Goal: Complete application form

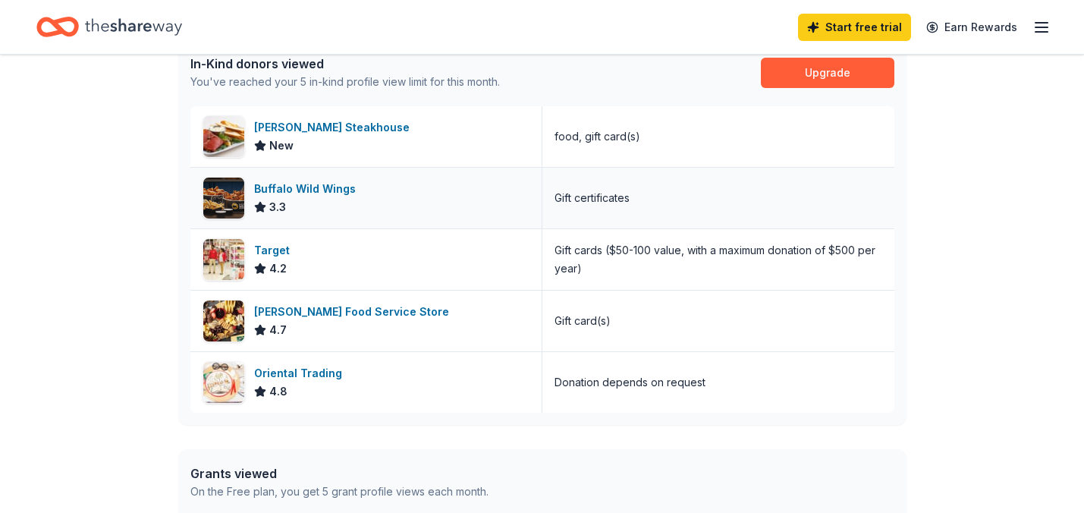
scroll to position [420, 0]
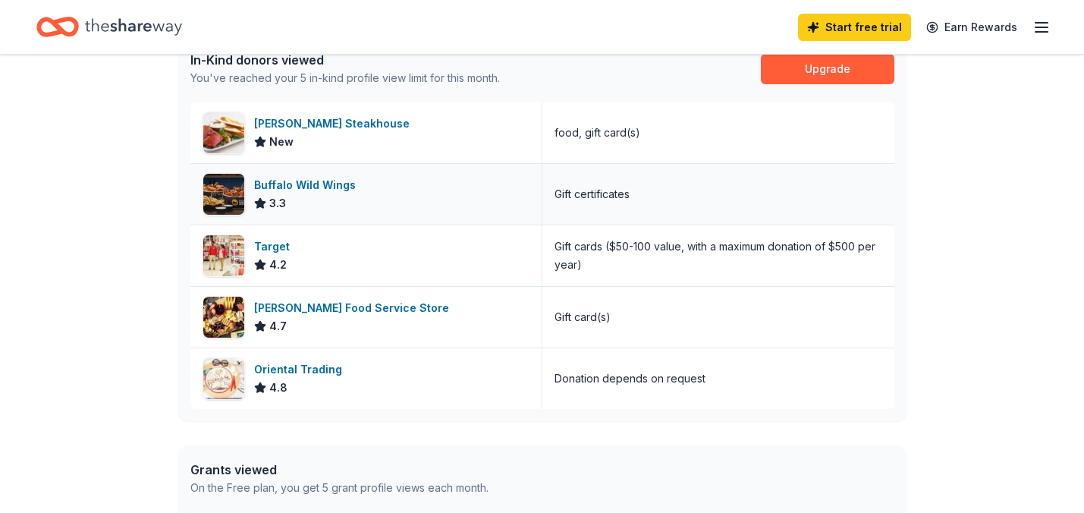
click at [300, 196] on div "3.3" at bounding box center [308, 203] width 108 height 18
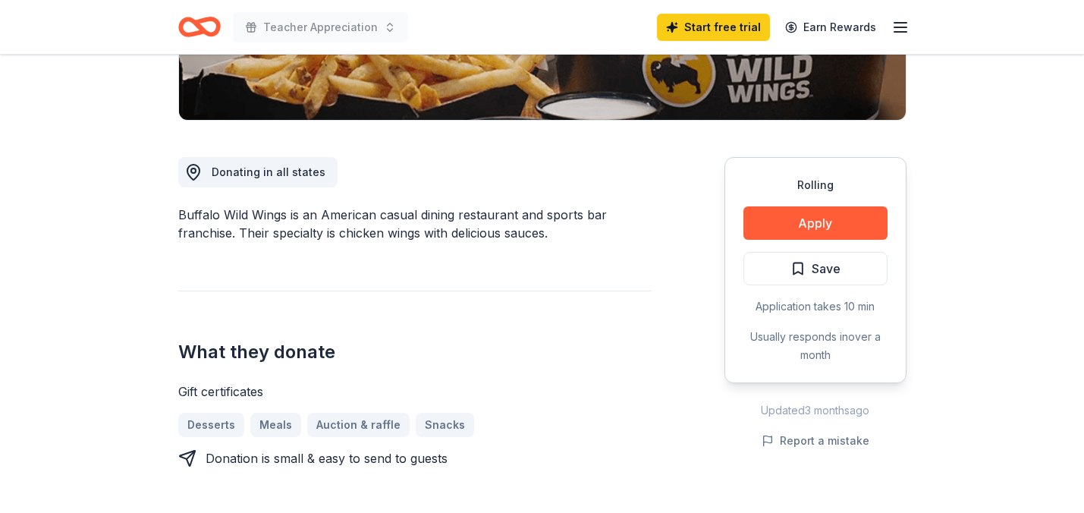
scroll to position [342, 0]
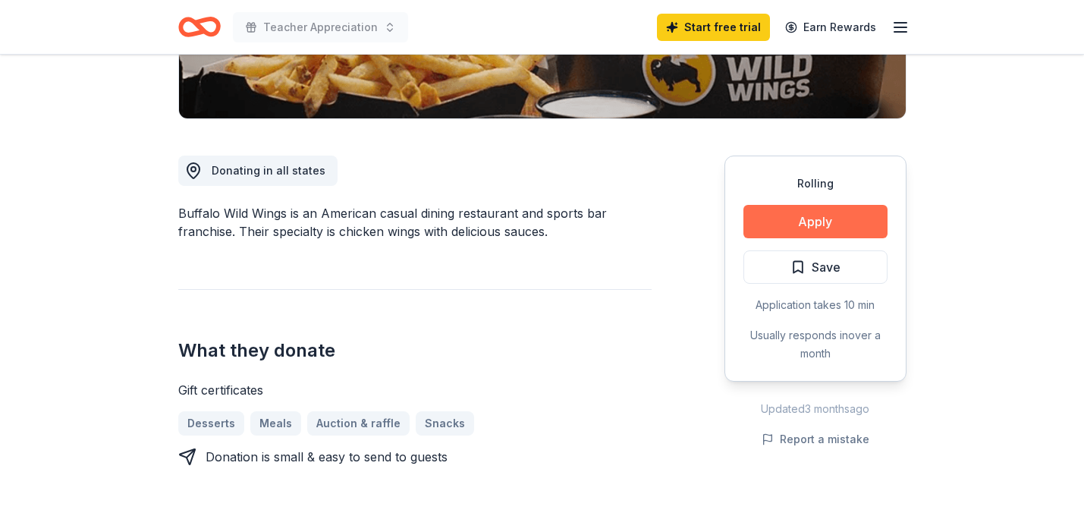
click at [812, 226] on button "Apply" at bounding box center [816, 221] width 144 height 33
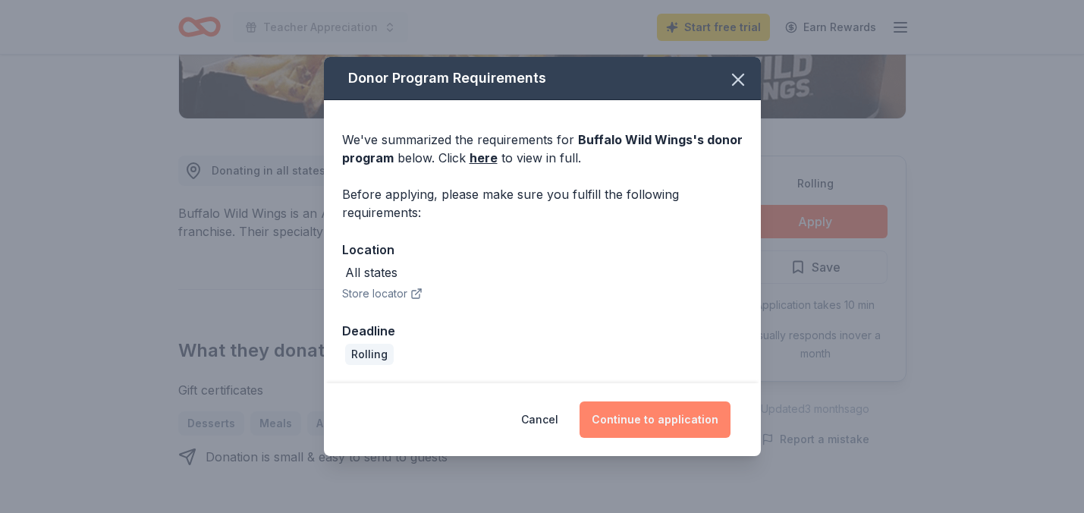
click at [653, 419] on button "Continue to application" at bounding box center [655, 419] width 151 height 36
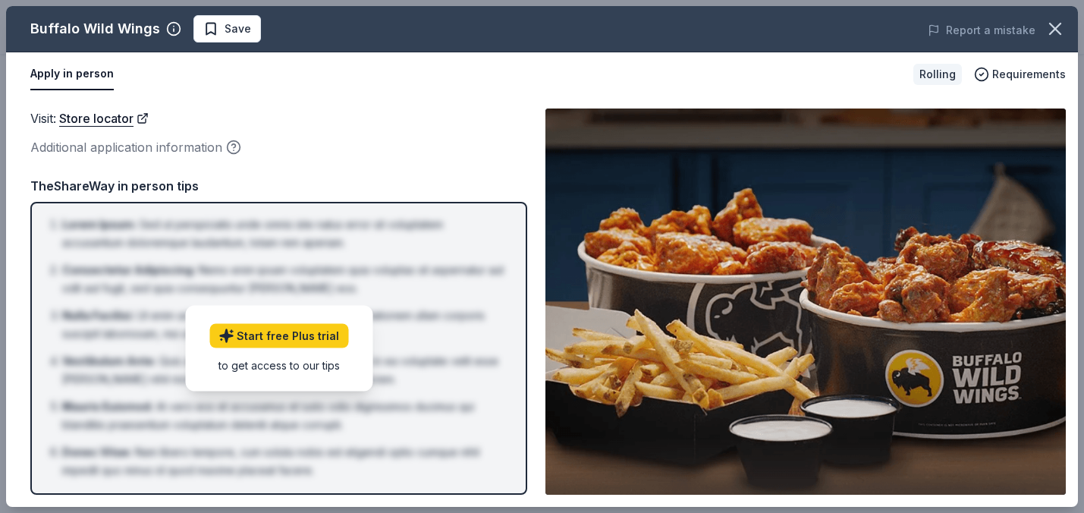
click at [447, 143] on div "Additional application information" at bounding box center [278, 147] width 497 height 20
click at [1051, 27] on icon "button" at bounding box center [1055, 28] width 21 height 21
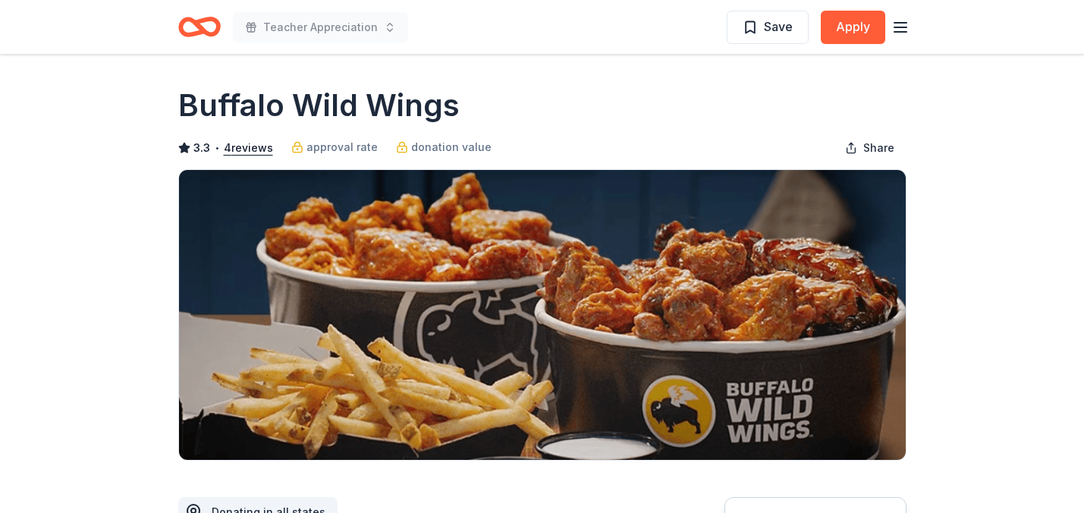
scroll to position [0, 0]
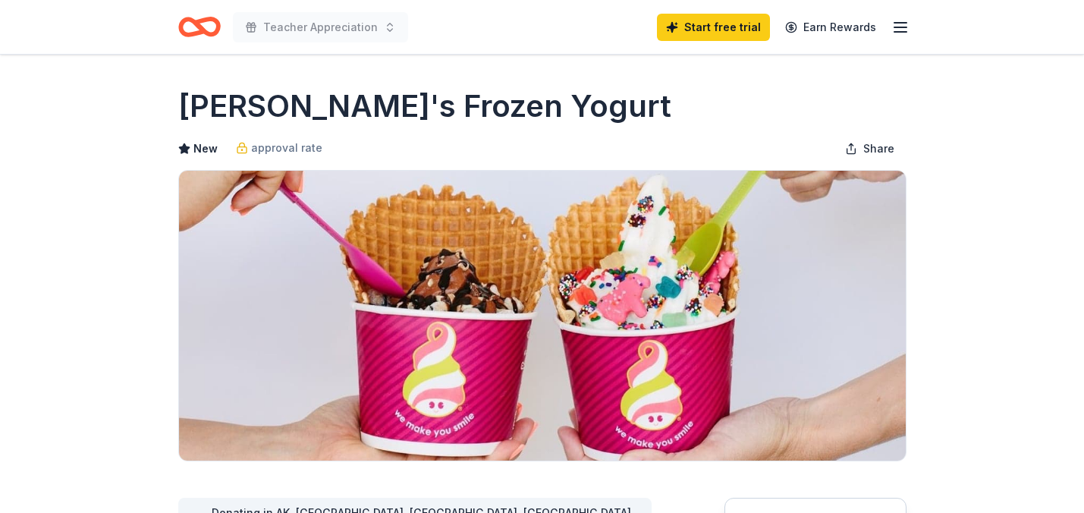
scroll to position [322, 0]
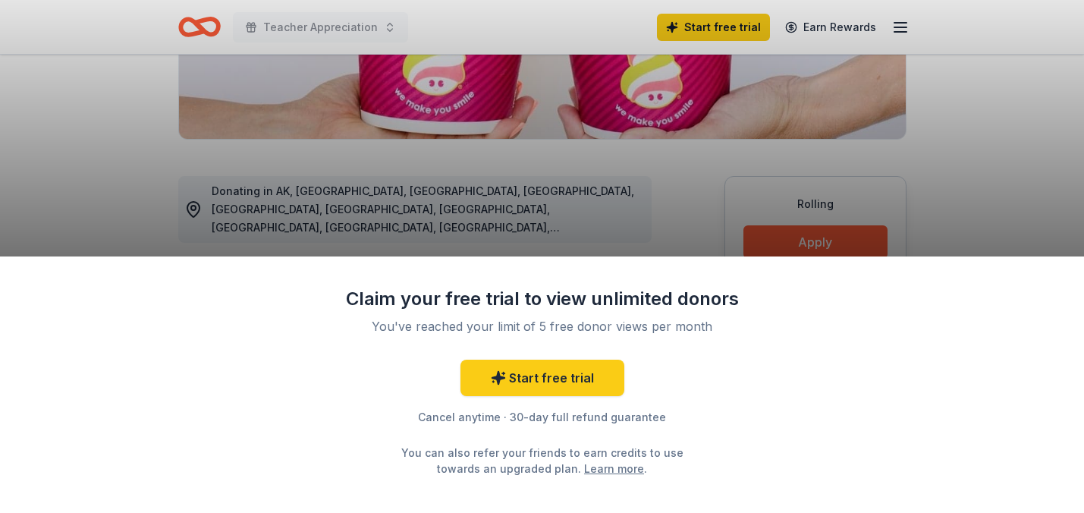
click at [629, 230] on div "Claim your free trial to view unlimited donors You've reached your limit of 5 f…" at bounding box center [542, 256] width 1084 height 513
click at [842, 241] on div "Claim your free trial to view unlimited donors You've reached your limit of 5 f…" at bounding box center [542, 256] width 1084 height 513
